Goal: Information Seeking & Learning: Learn about a topic

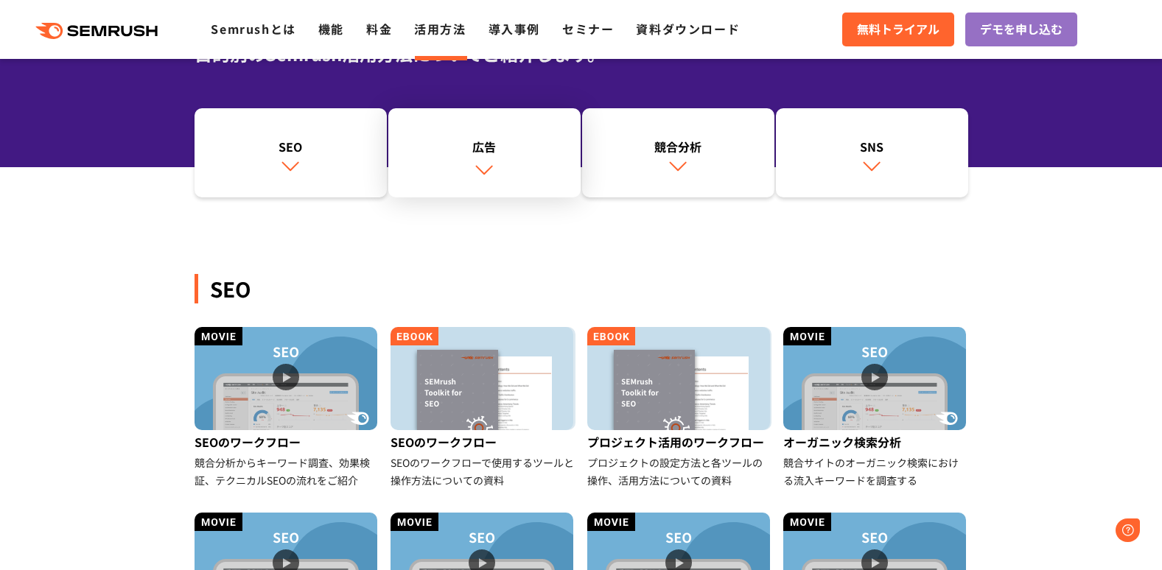
click at [498, 177] on link "広告" at bounding box center [484, 153] width 192 height 90
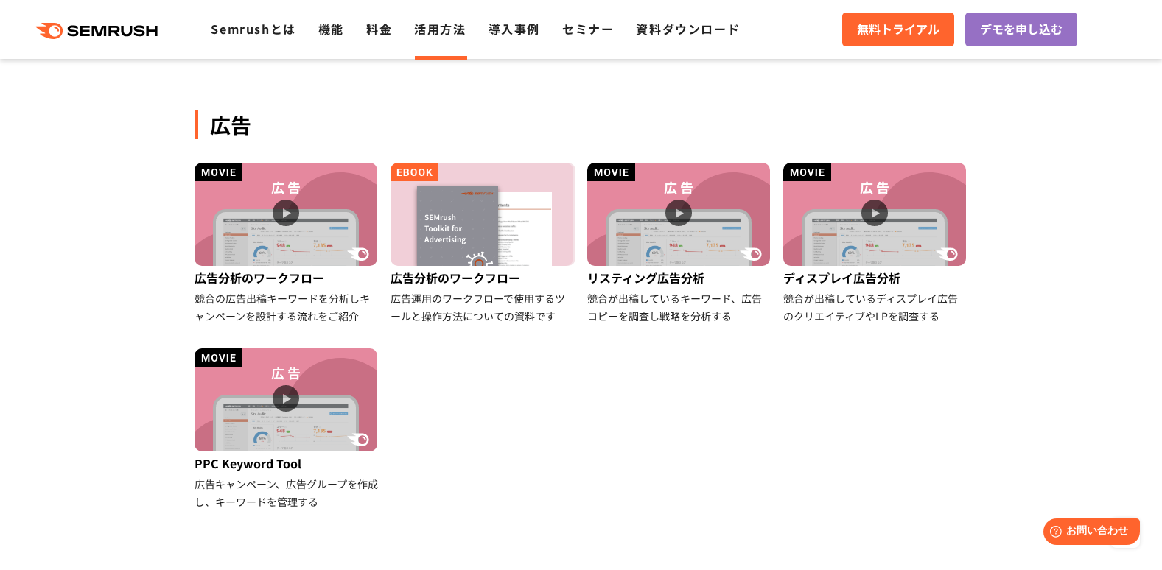
scroll to position [823, 0]
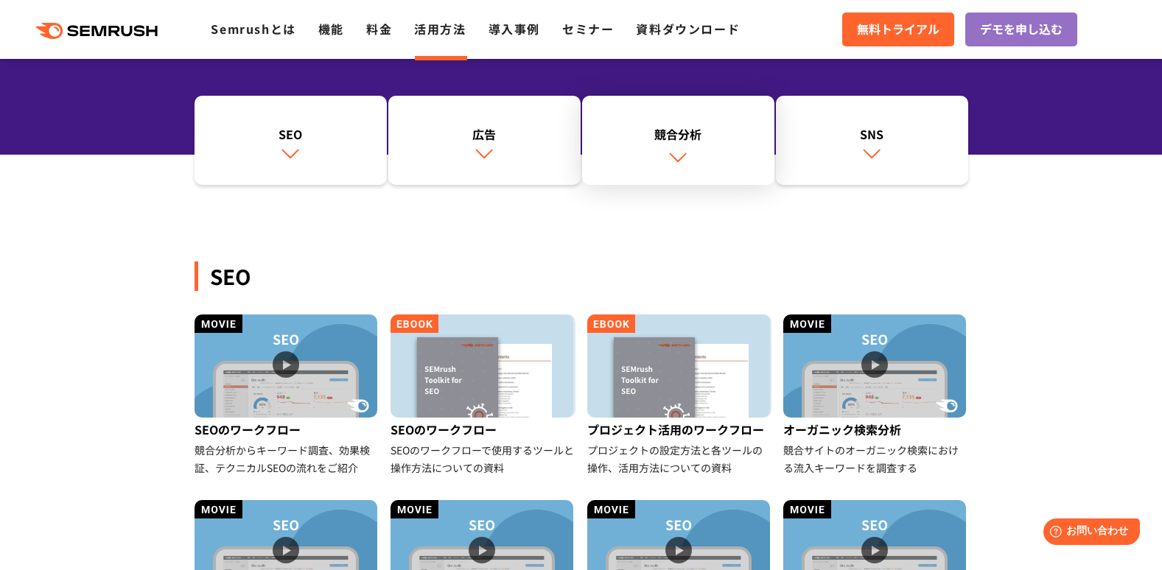
click at [721, 171] on link "競合分析" at bounding box center [678, 141] width 192 height 90
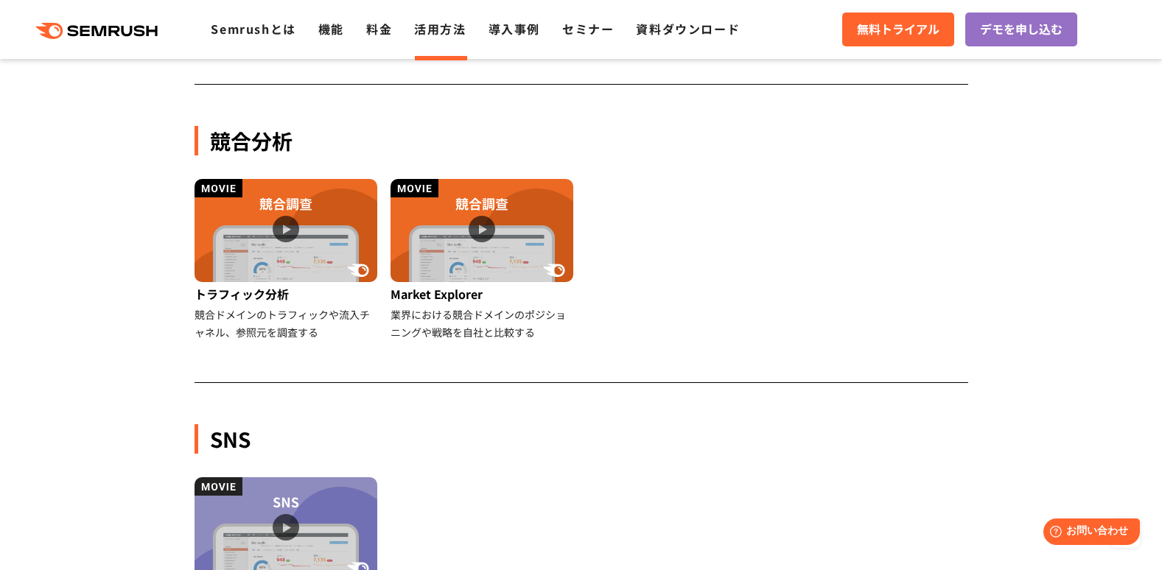
scroll to position [1308, 0]
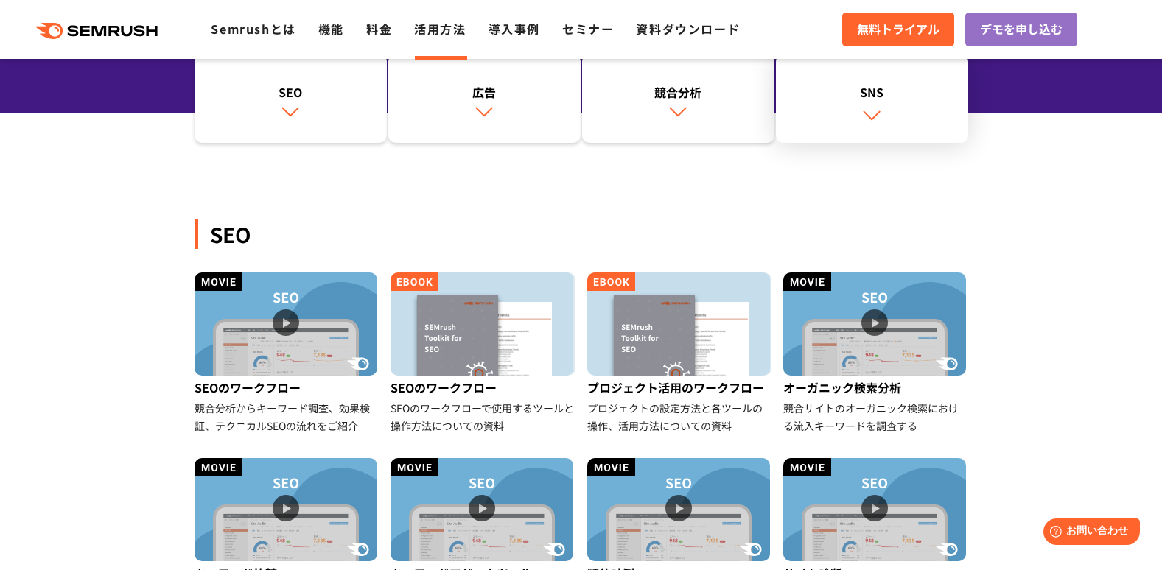
click at [890, 115] on link "SNS" at bounding box center [872, 99] width 192 height 90
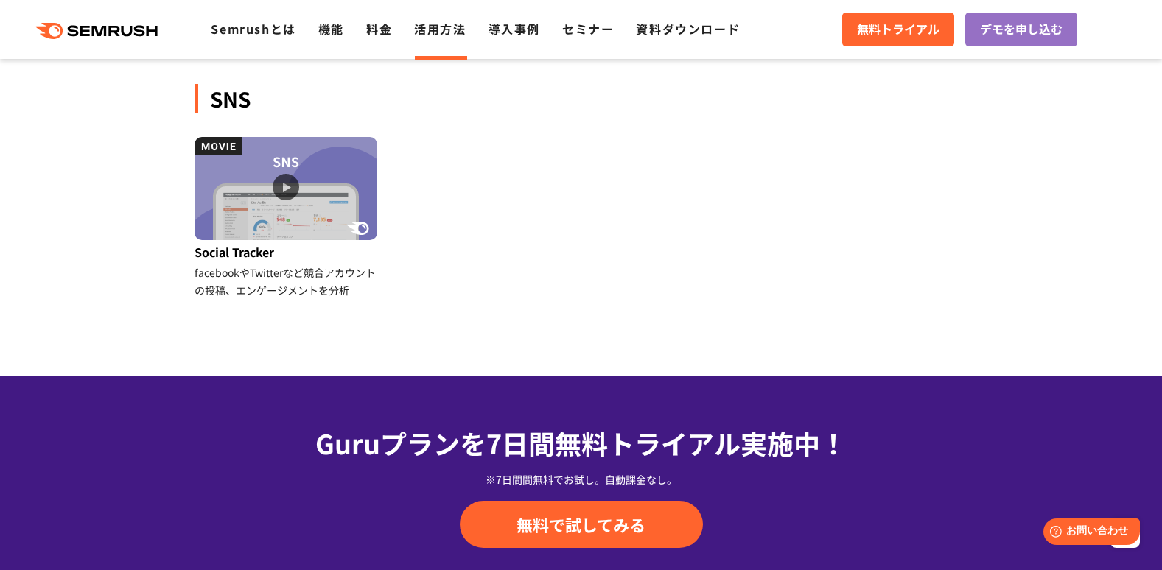
scroll to position [1606, 0]
